Goal: Information Seeking & Learning: Check status

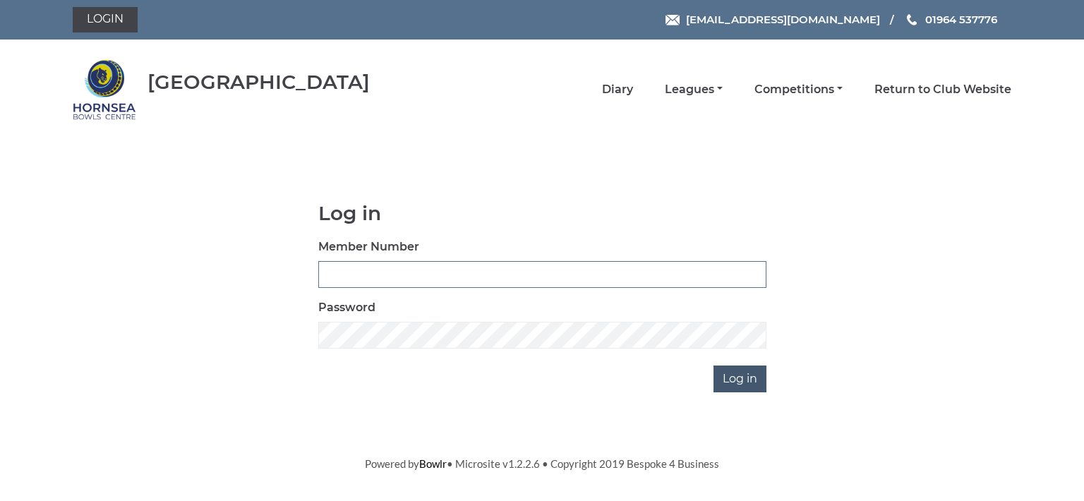
type input "0713"
click at [731, 375] on input "Log in" at bounding box center [739, 378] width 53 height 27
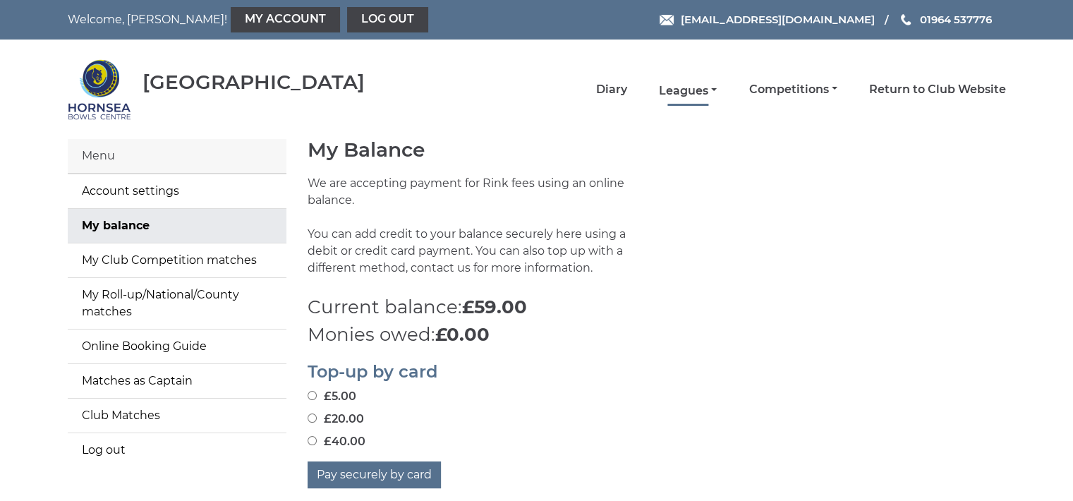
click at [673, 92] on link "Leagues" at bounding box center [688, 91] width 58 height 16
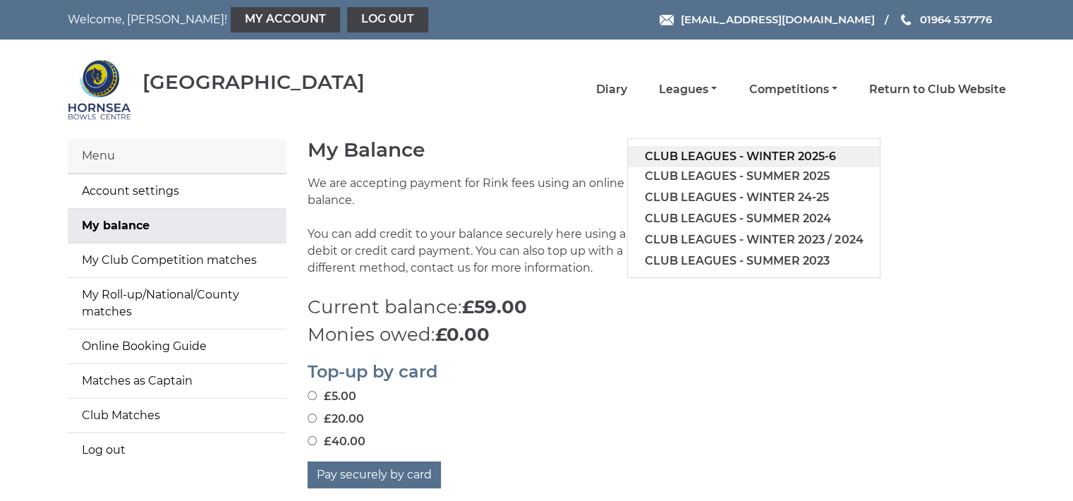
click at [685, 152] on link "Club leagues - Winter 2025-6" at bounding box center [754, 156] width 252 height 21
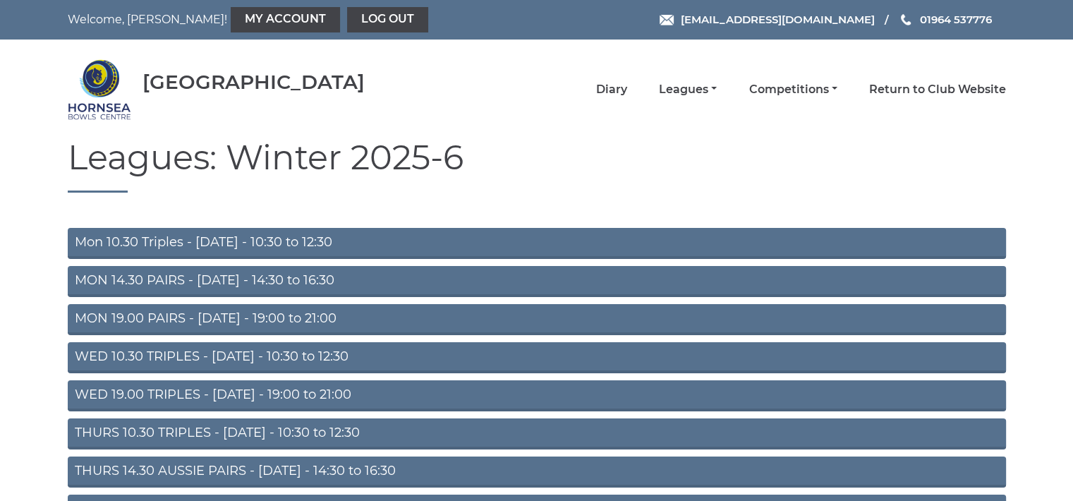
click at [366, 237] on link "Mon 10.30 Triples - [DATE] - 10:30 to 12:30" at bounding box center [537, 243] width 938 height 31
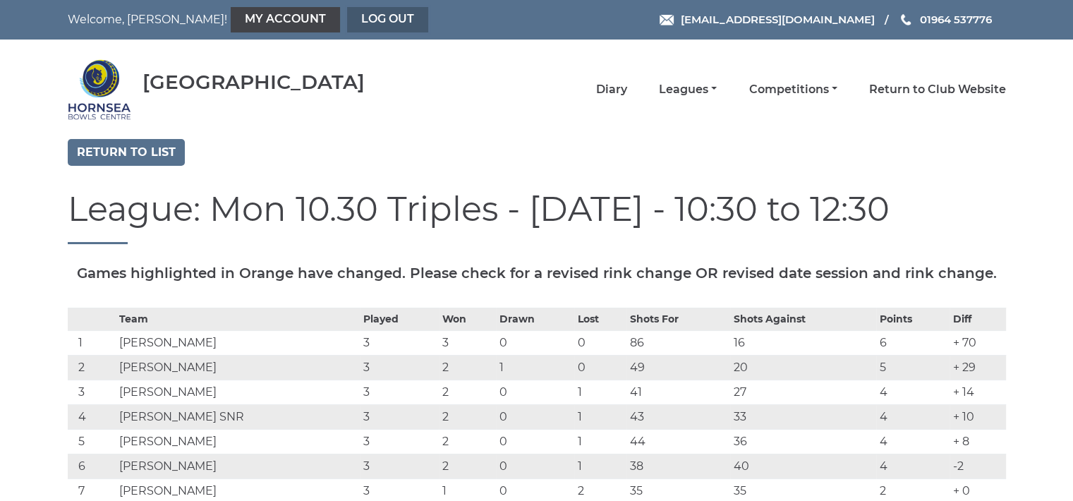
click at [347, 15] on link "Log out" at bounding box center [387, 19] width 81 height 25
